Goal: Contribute content

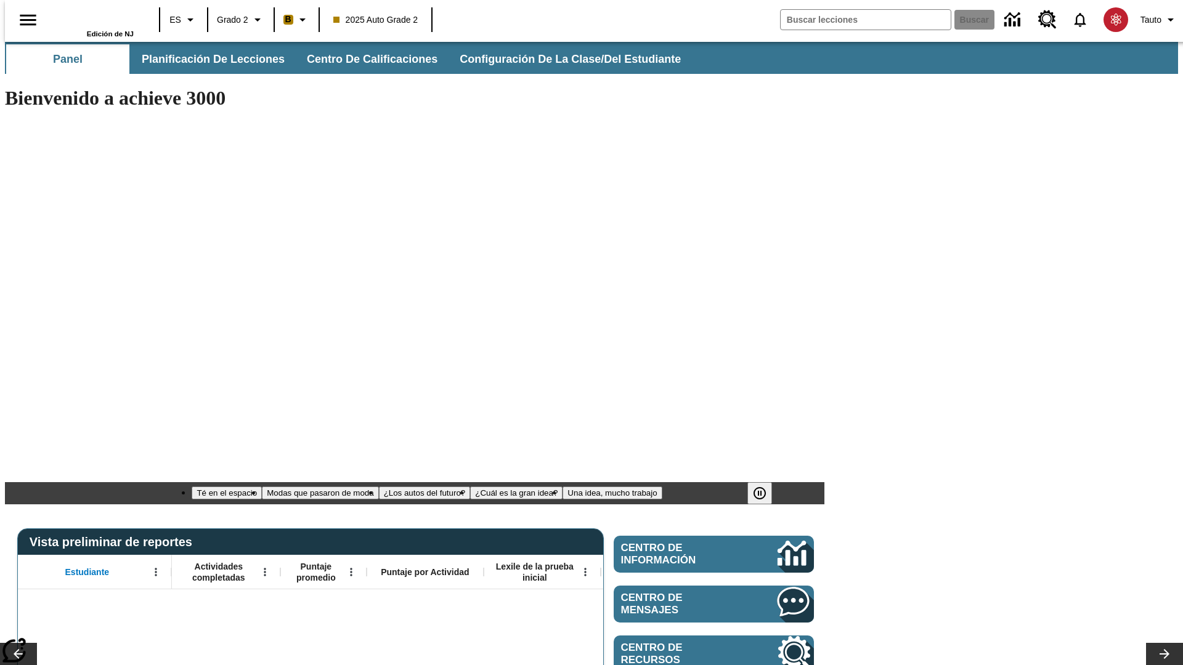
type input "-1"
click at [206, 59] on span "Planificación de lecciones" at bounding box center [213, 59] width 143 height 14
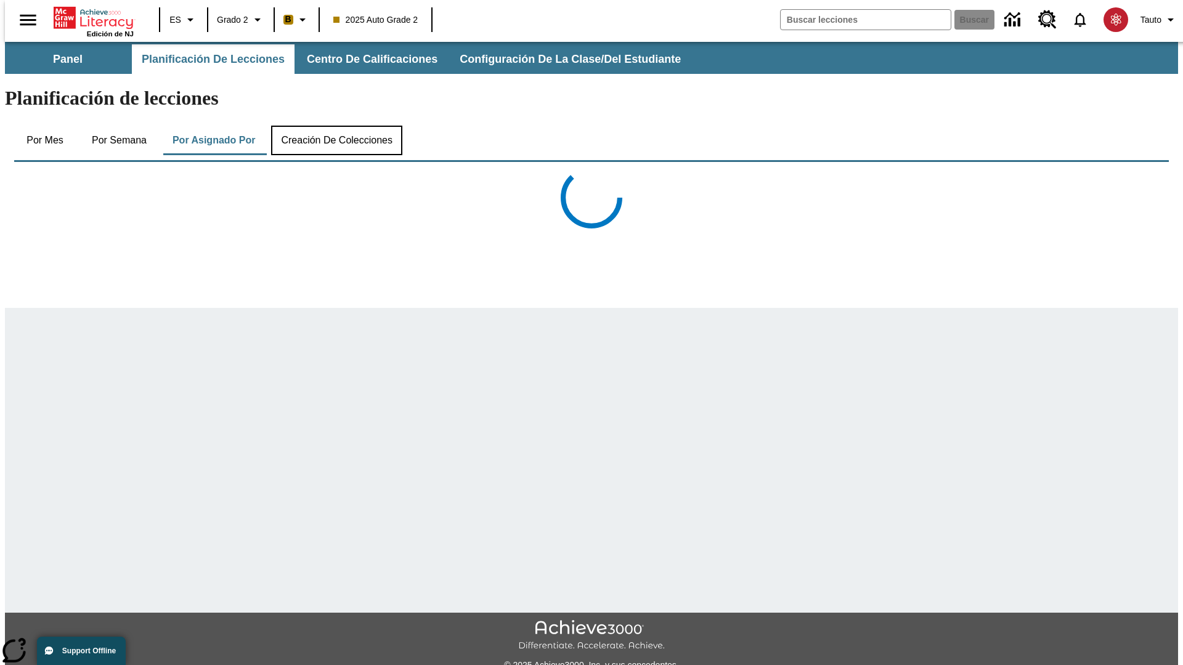
click at [334, 126] on button "Creación de colecciones" at bounding box center [336, 141] width 131 height 30
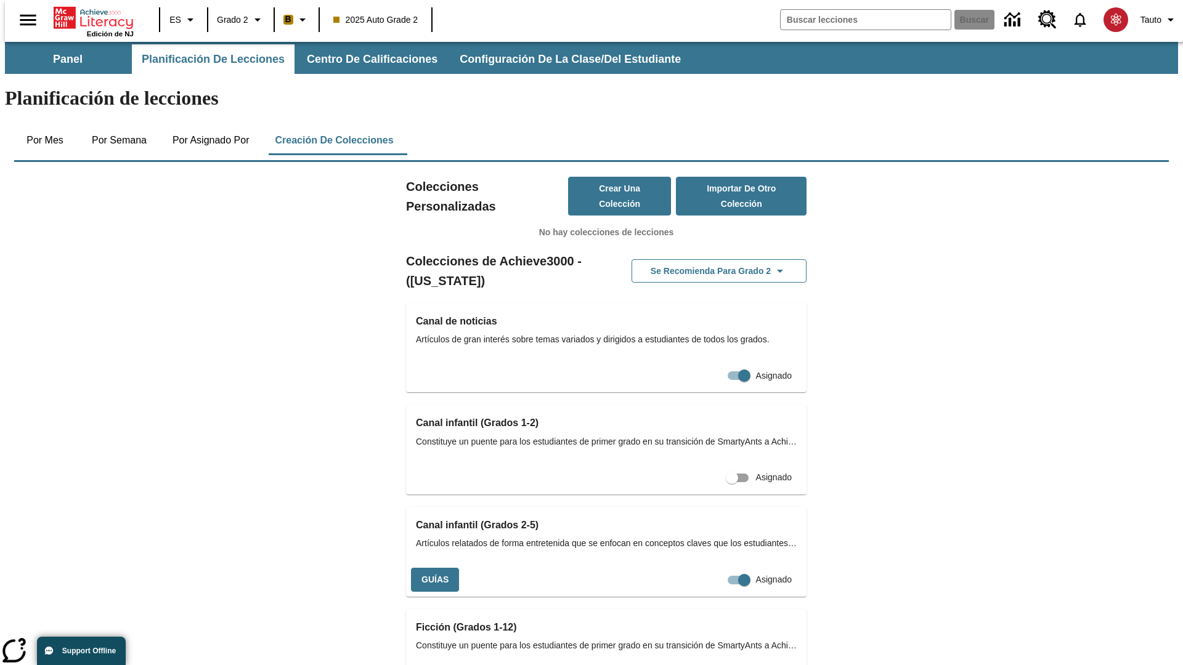
click at [606, 177] on button "Crear una colección" at bounding box center [619, 196] width 103 height 39
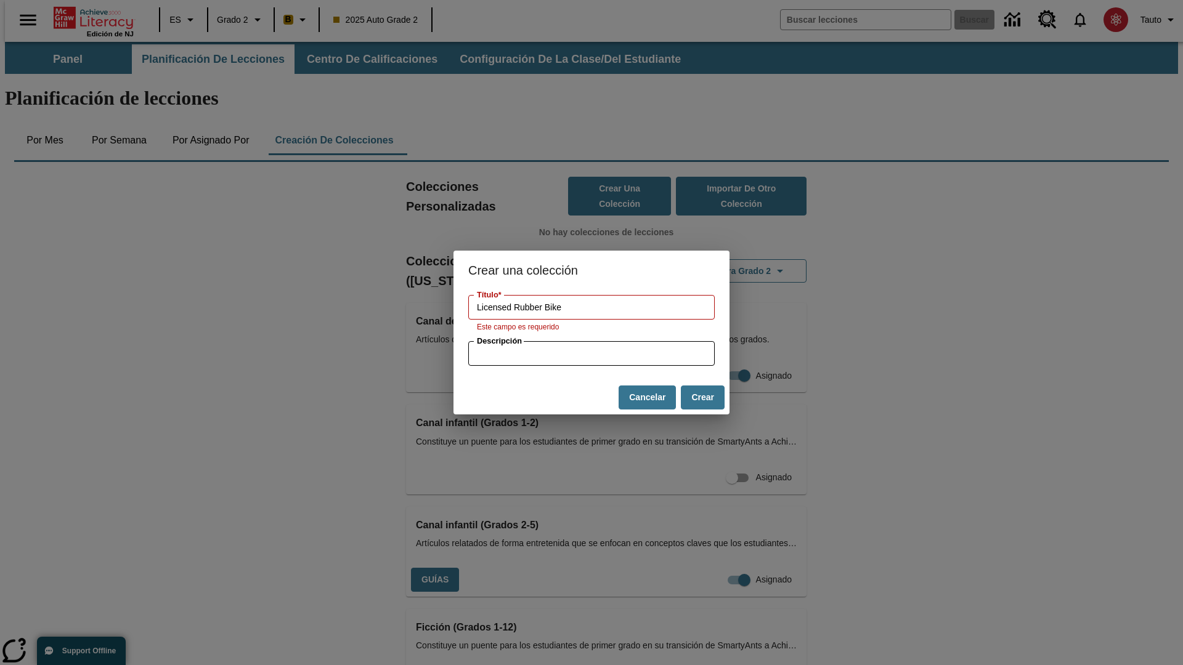
type input "Licensed Rubber Bike"
type input "some collection description"
click at [702, 391] on button "Crear" at bounding box center [703, 398] width 44 height 24
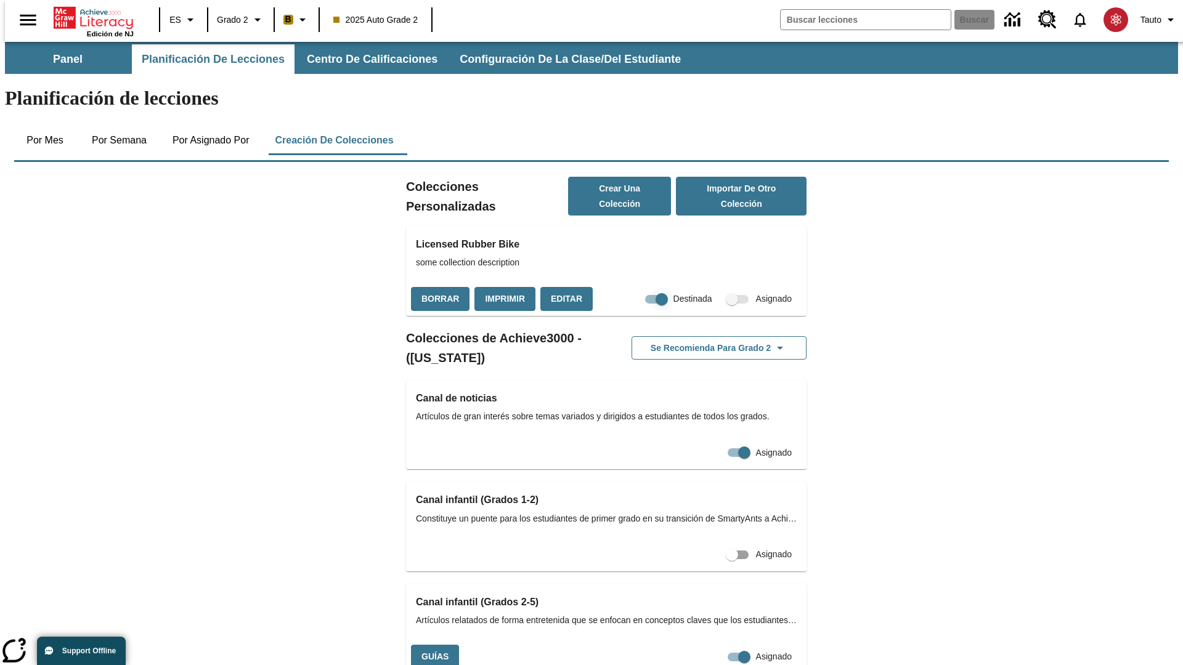
click at [638, 288] on input "Destinada" at bounding box center [662, 299] width 70 height 23
checkbox input "false"
click at [439, 287] on button "Borrar" at bounding box center [440, 299] width 59 height 24
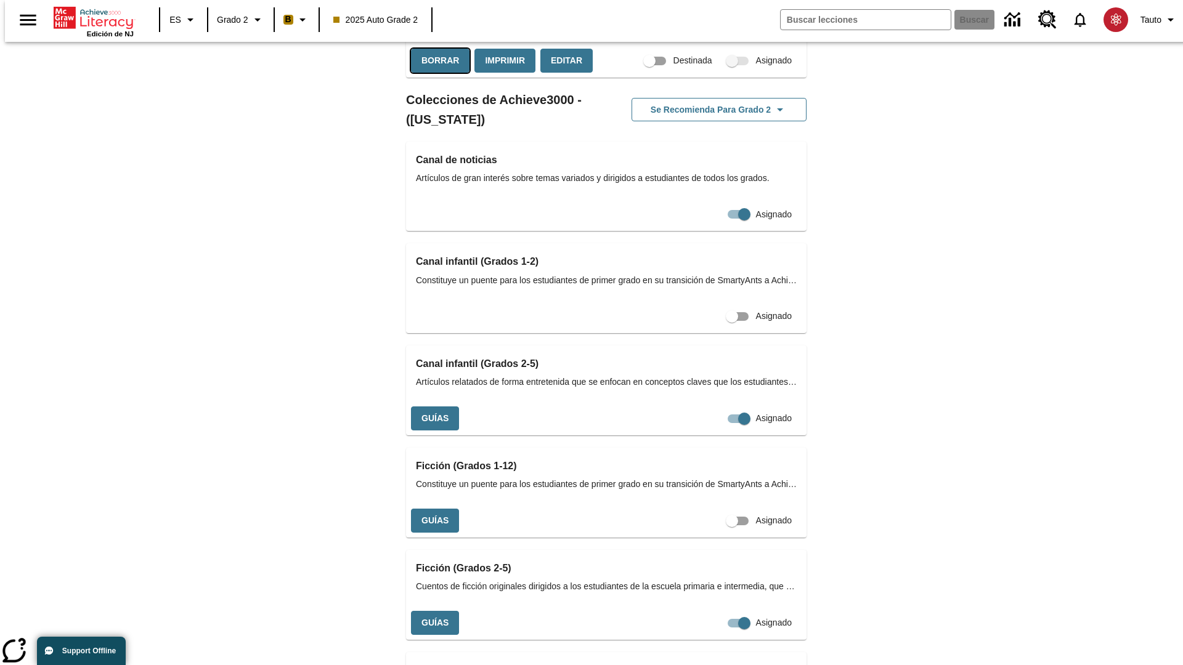
click at [501, 73] on button "Imprimir" at bounding box center [504, 61] width 61 height 24
